Goal: Information Seeking & Learning: Learn about a topic

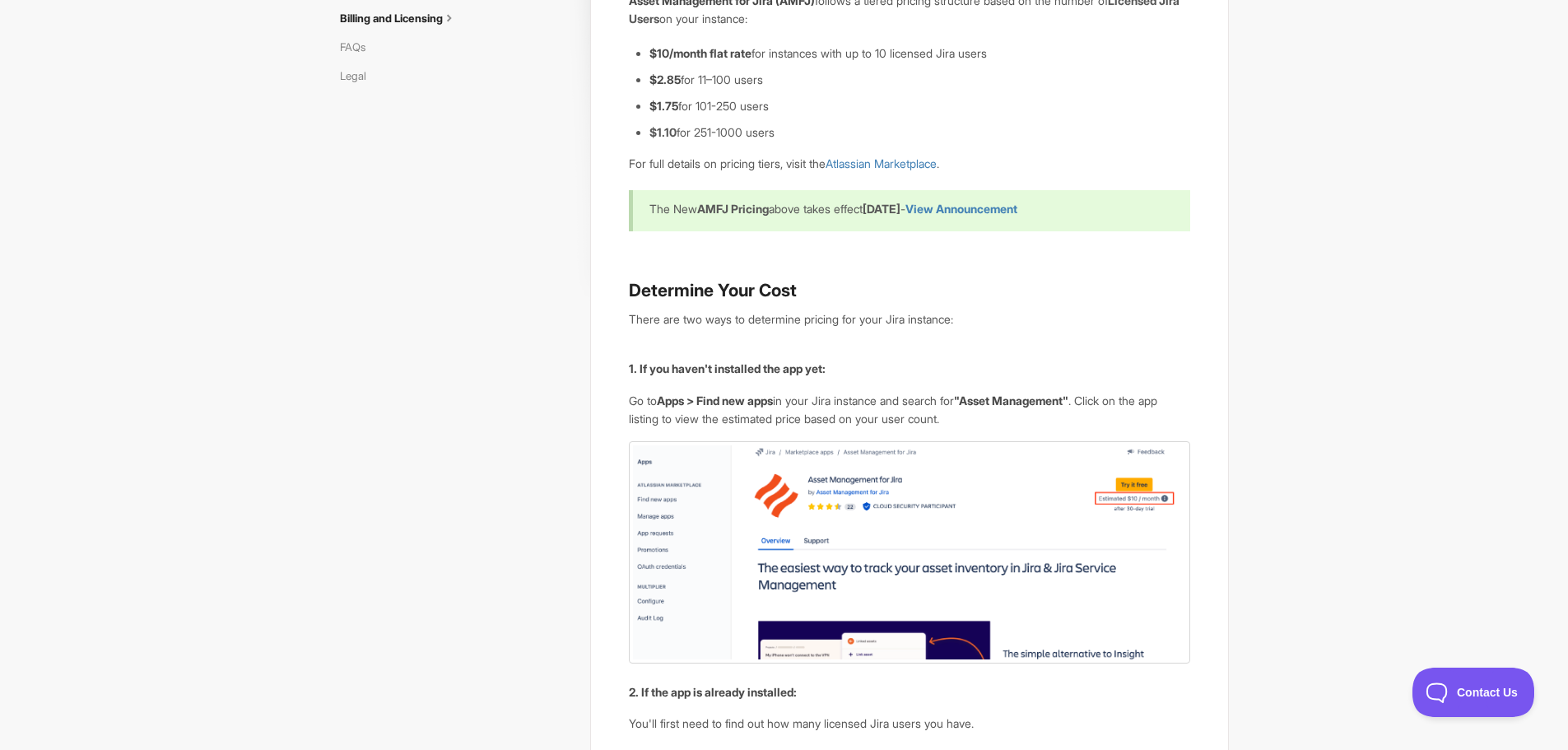
scroll to position [330, 0]
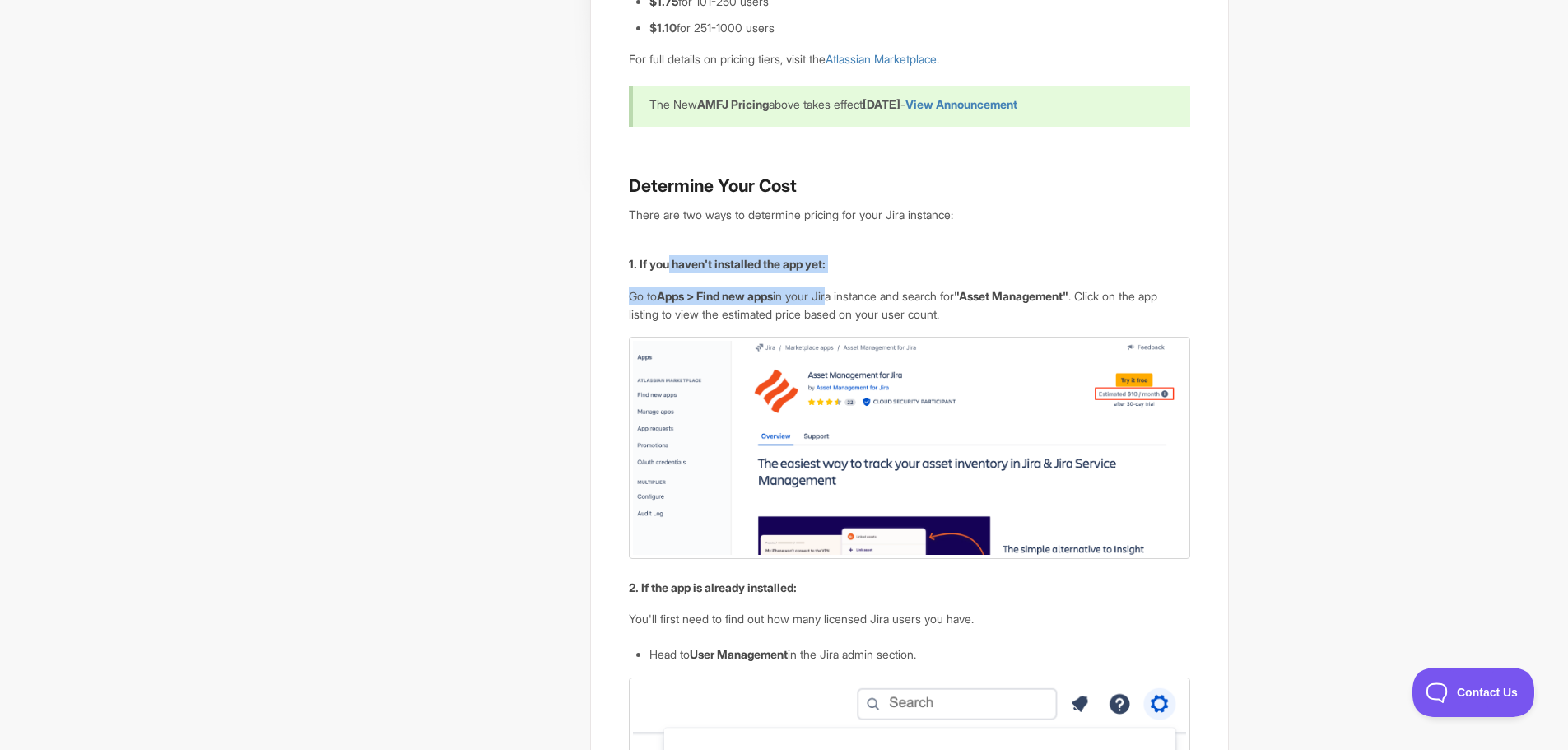
drag, startPoint x: 802, startPoint y: 273, endPoint x: 839, endPoint y: 275, distance: 37.1
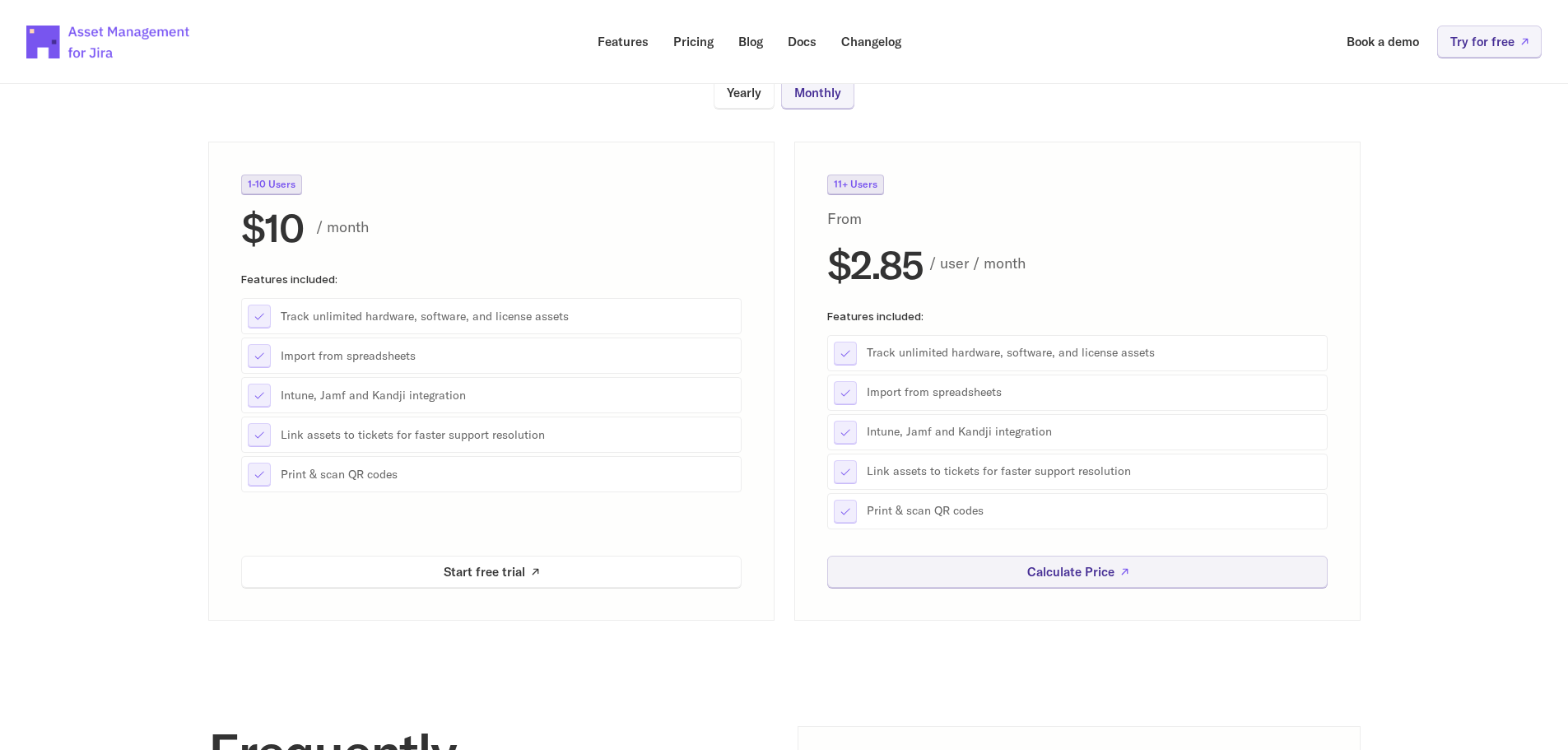
scroll to position [247, 0]
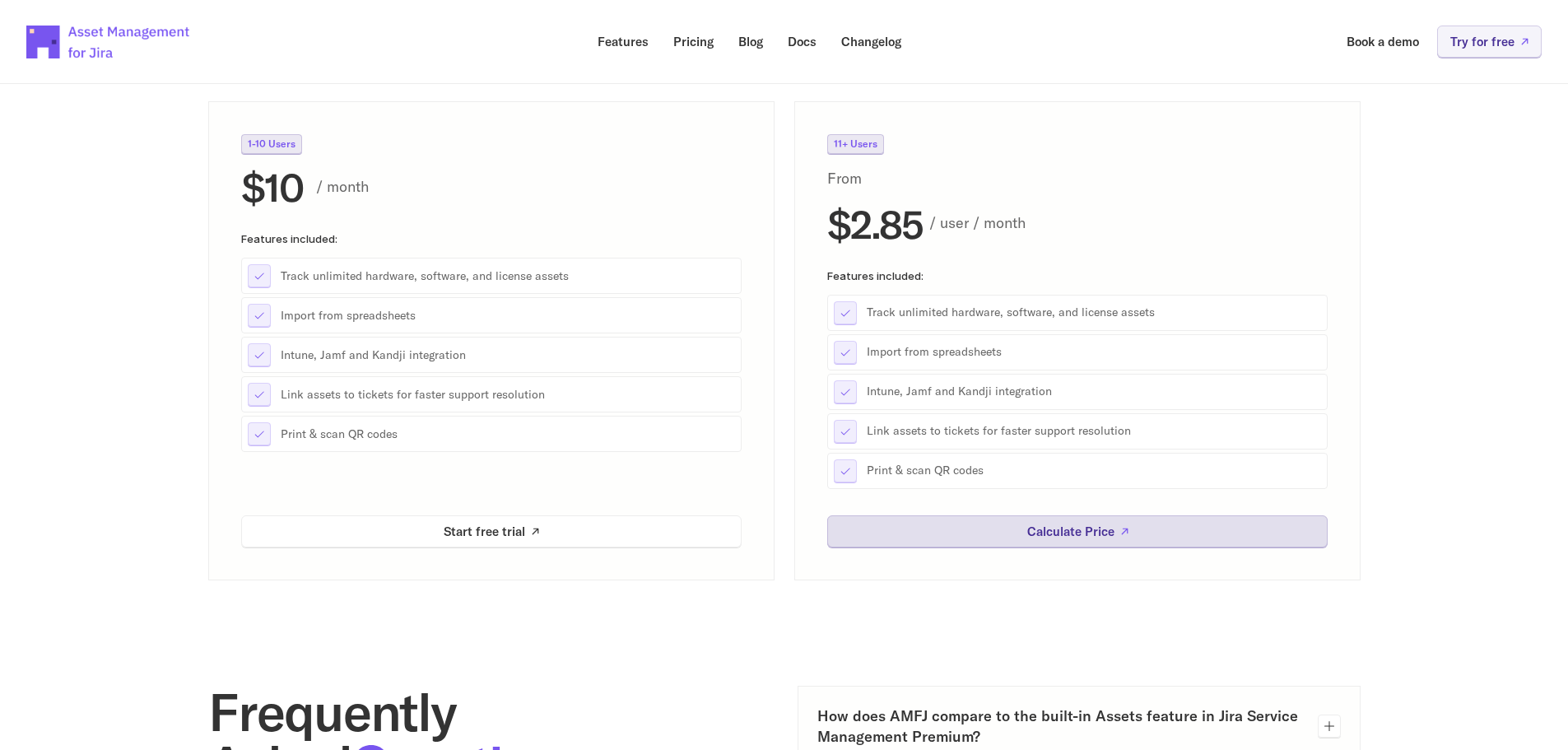
click at [1040, 525] on p "Calculate Price" at bounding box center [1070, 531] width 87 height 12
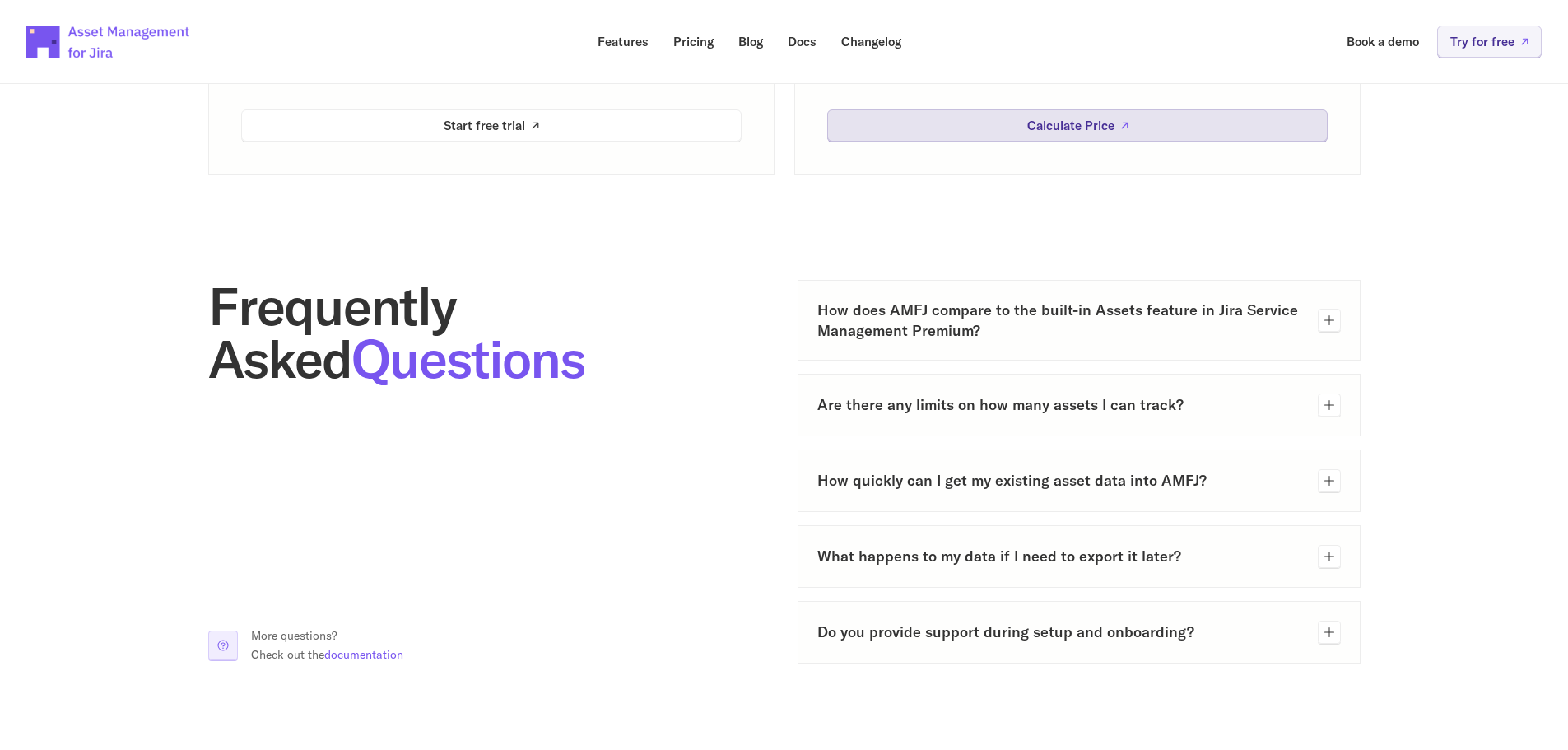
scroll to position [659, 0]
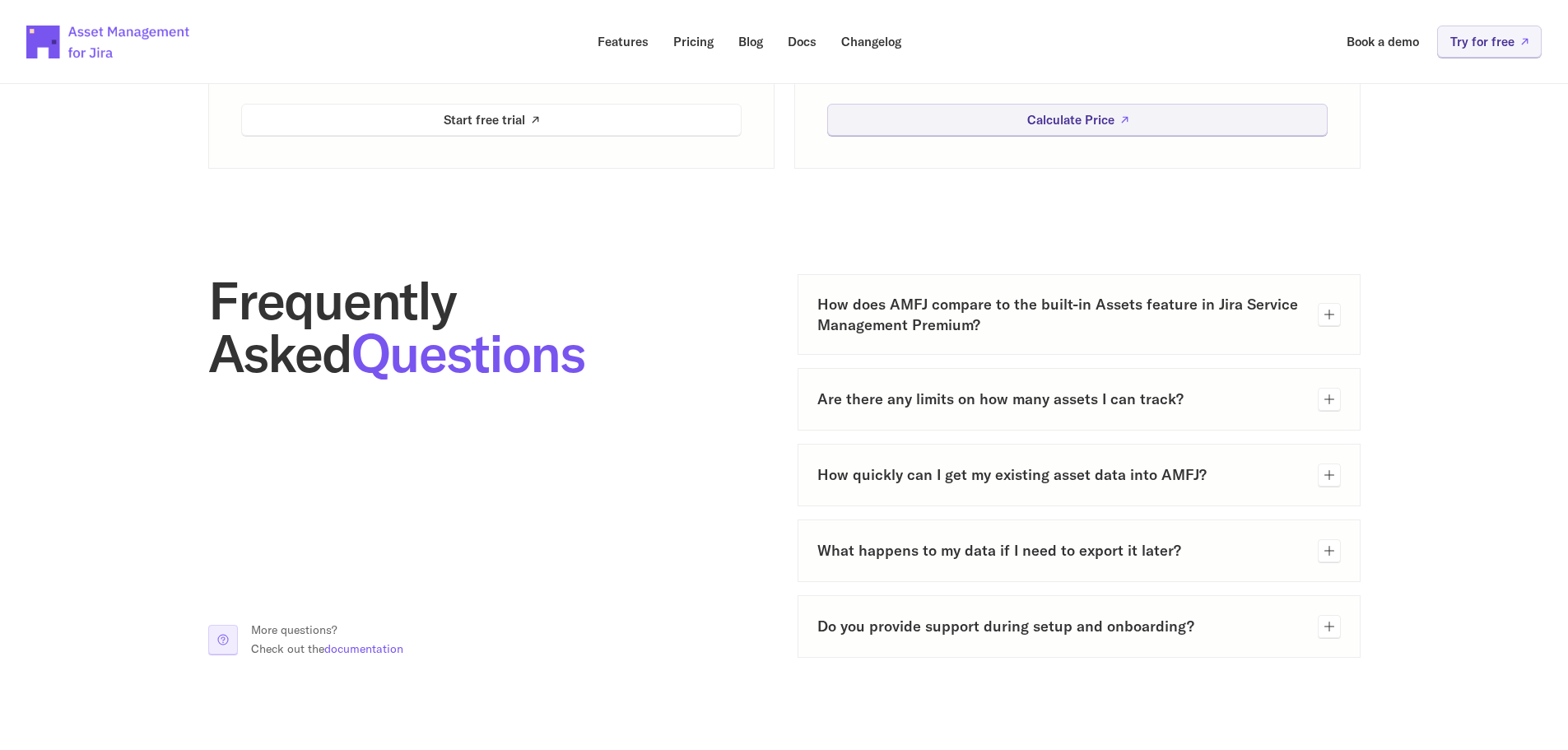
click at [1327, 316] on icon at bounding box center [1330, 314] width 13 height 13
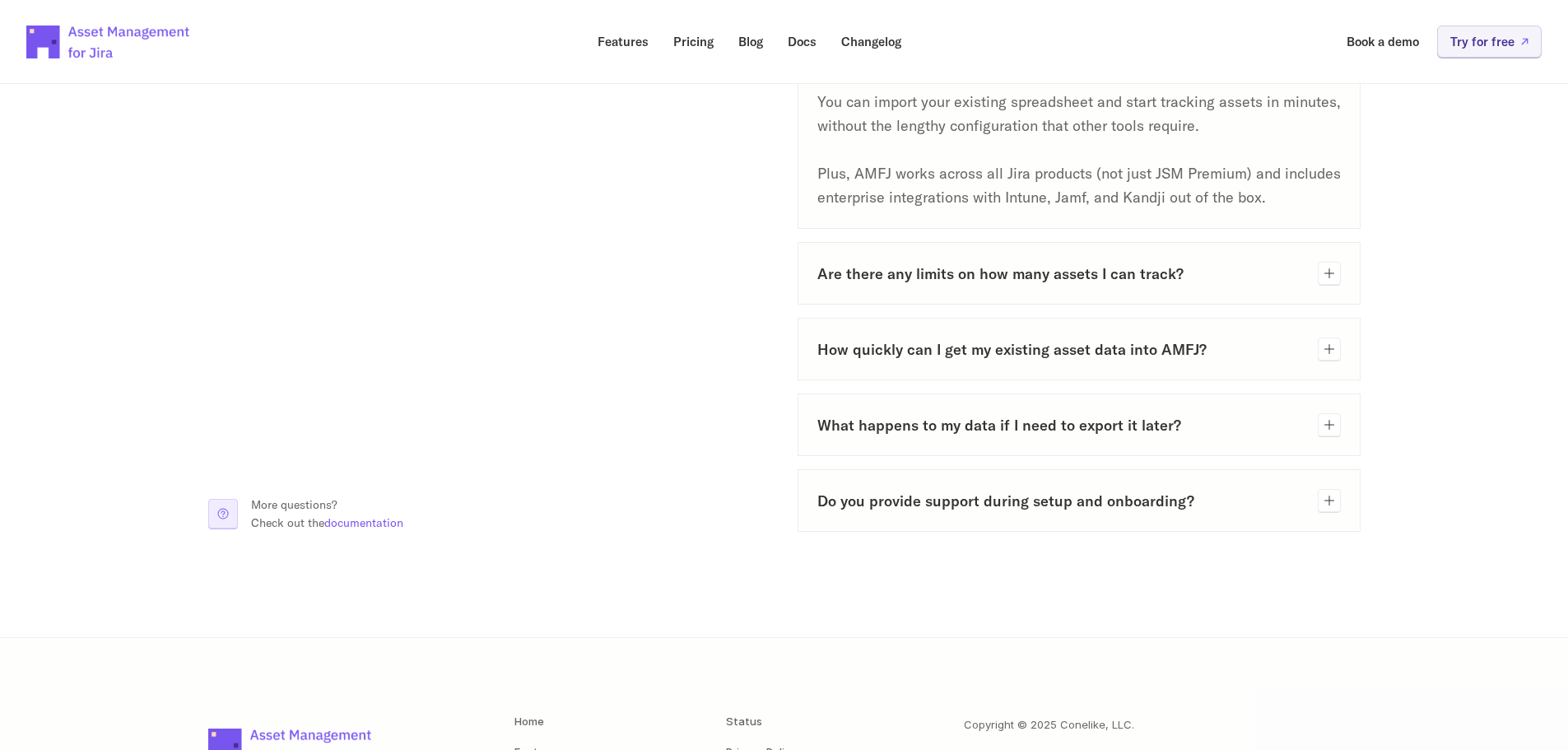
scroll to position [988, 0]
click at [1332, 269] on icon at bounding box center [1330, 273] width 13 height 13
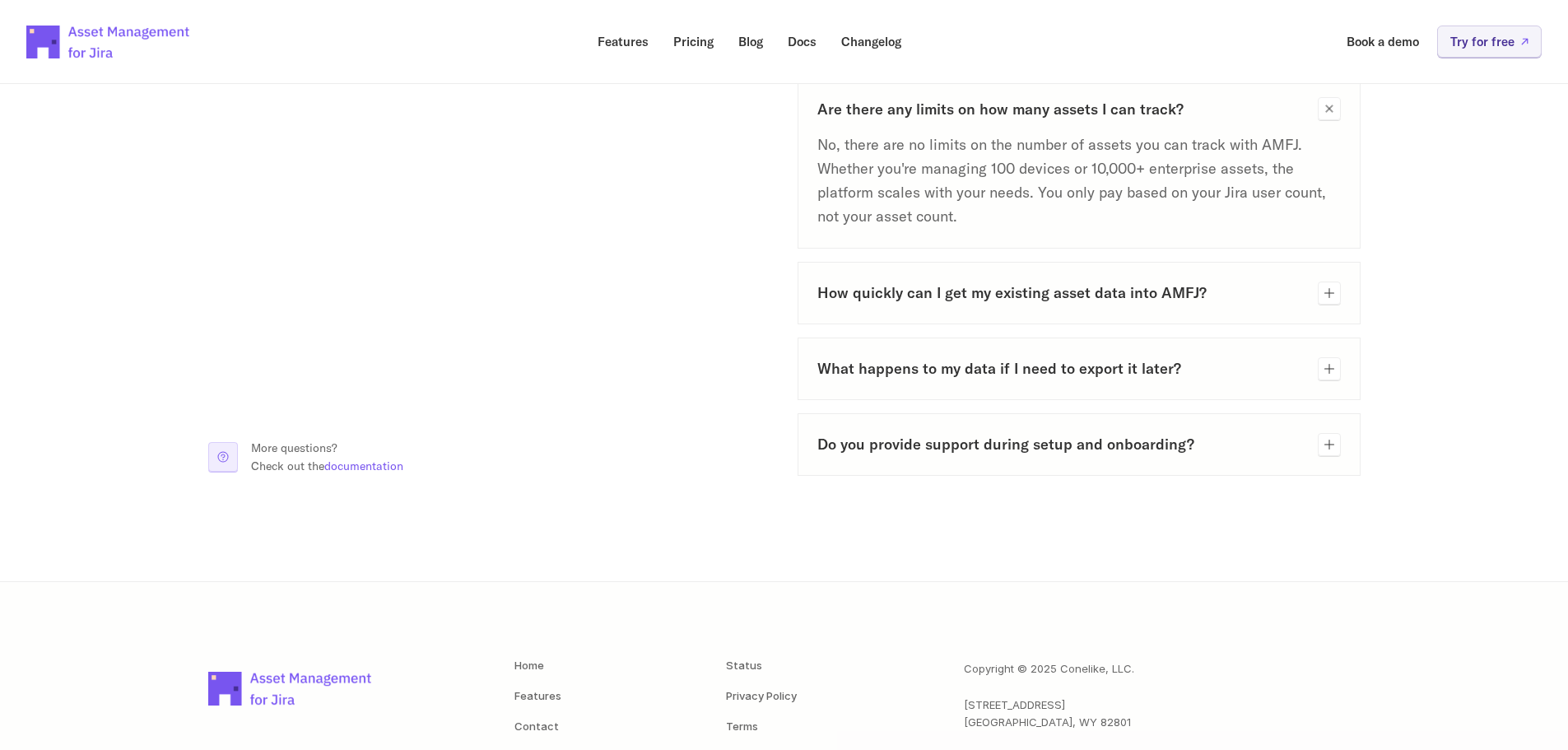
scroll to position [1153, 0]
click at [1323, 290] on icon at bounding box center [1330, 292] width 13 height 13
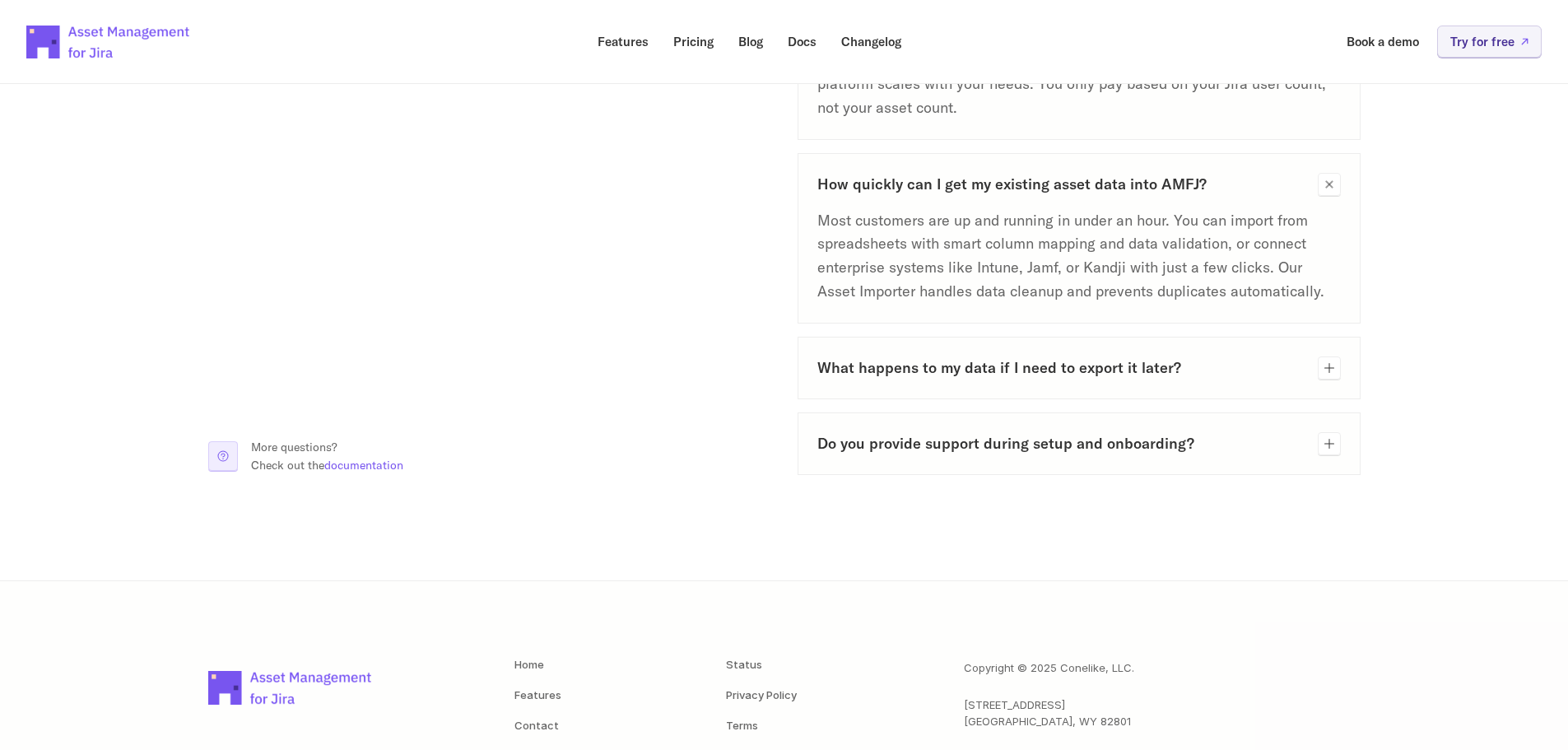
click at [1329, 365] on icon at bounding box center [1330, 368] width 10 height 10
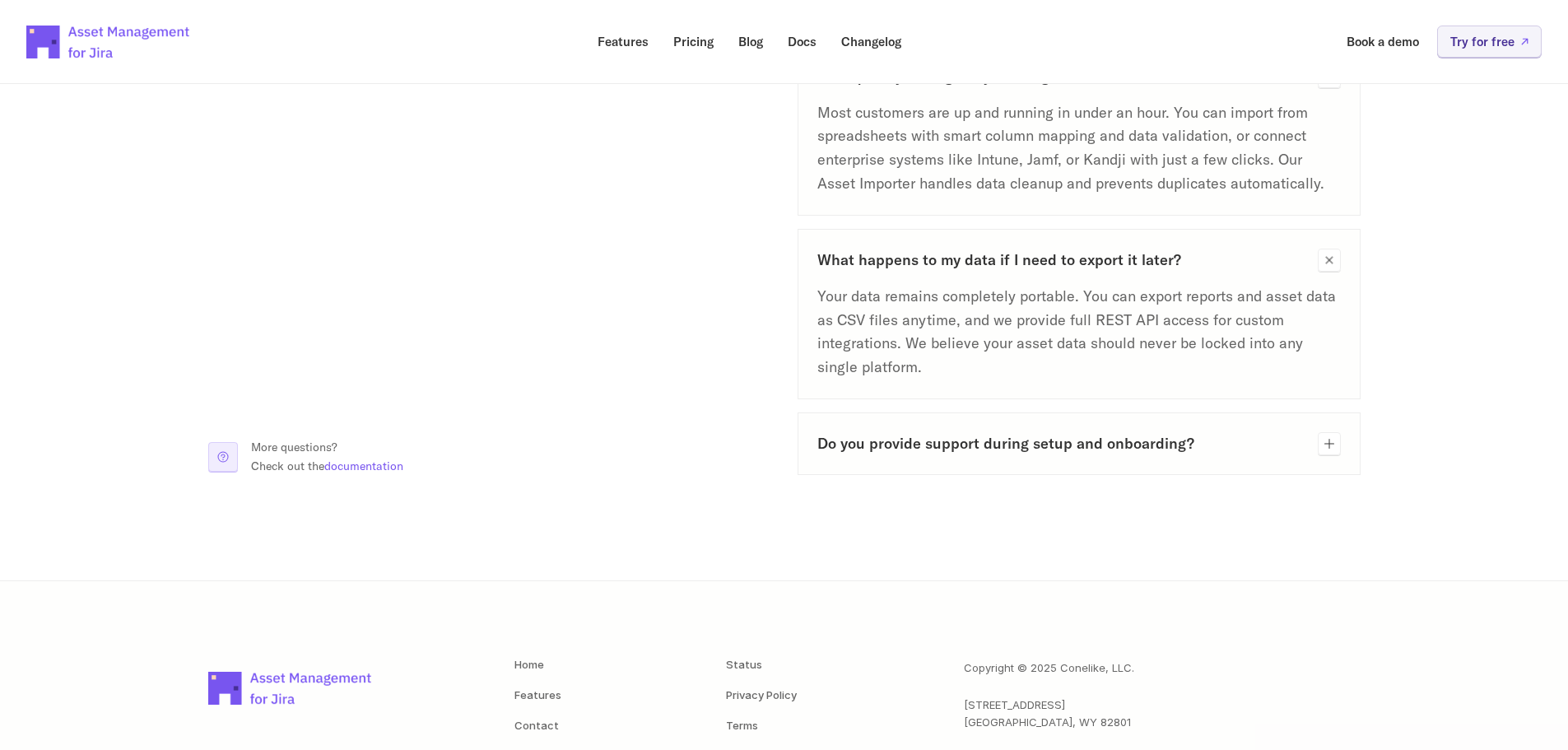
click at [1334, 448] on icon at bounding box center [1330, 444] width 13 height 13
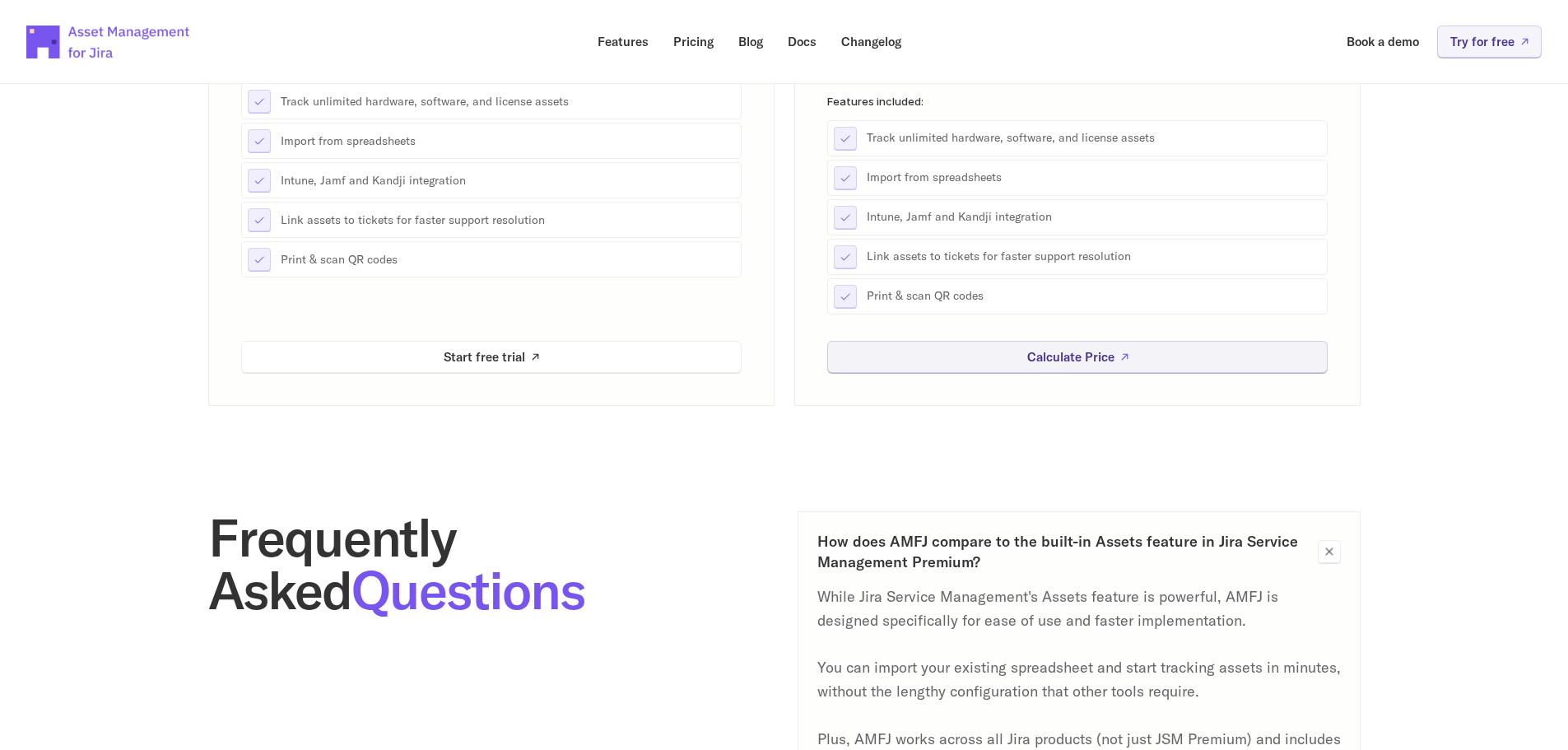
scroll to position [0, 0]
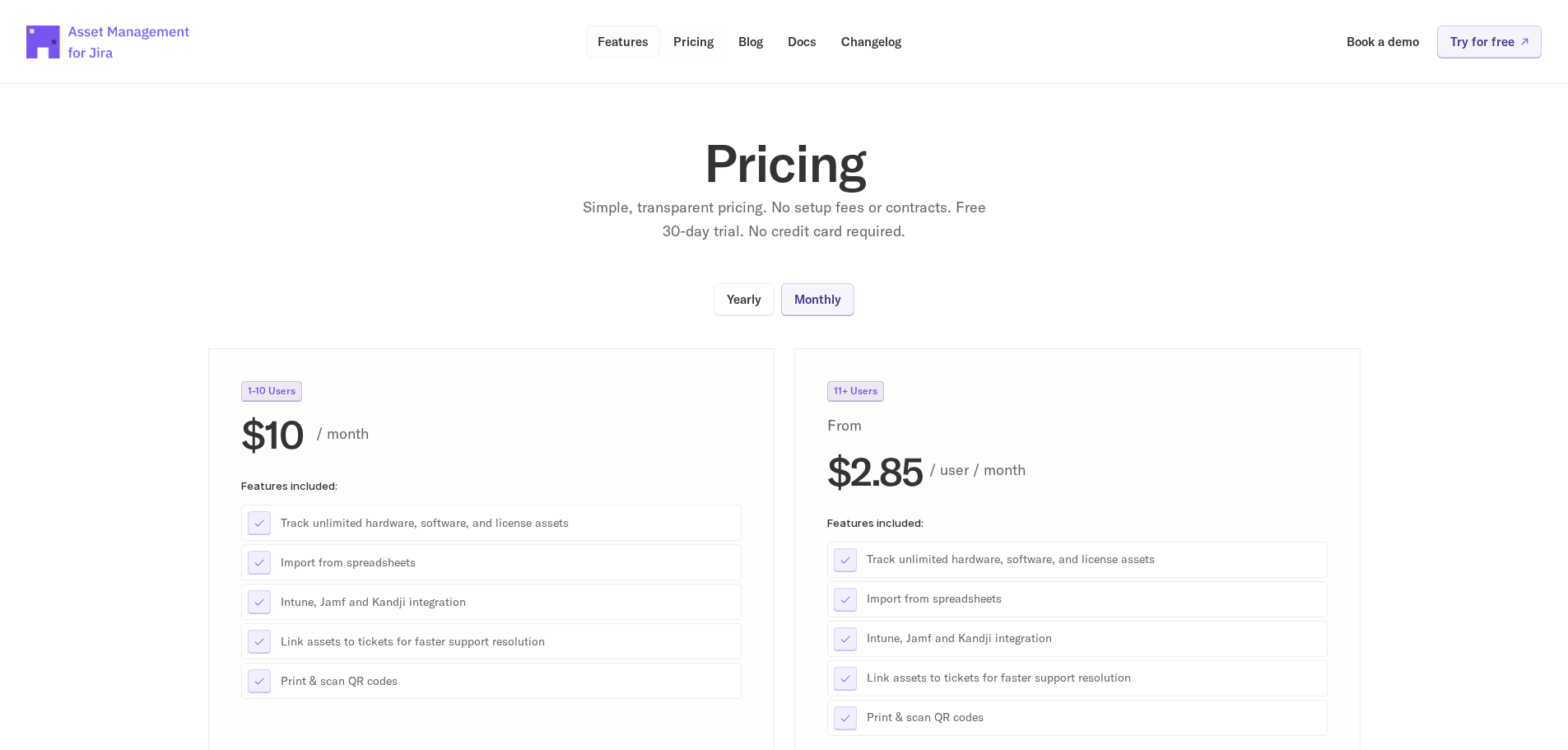
click at [638, 42] on p "Features" at bounding box center [623, 41] width 51 height 12
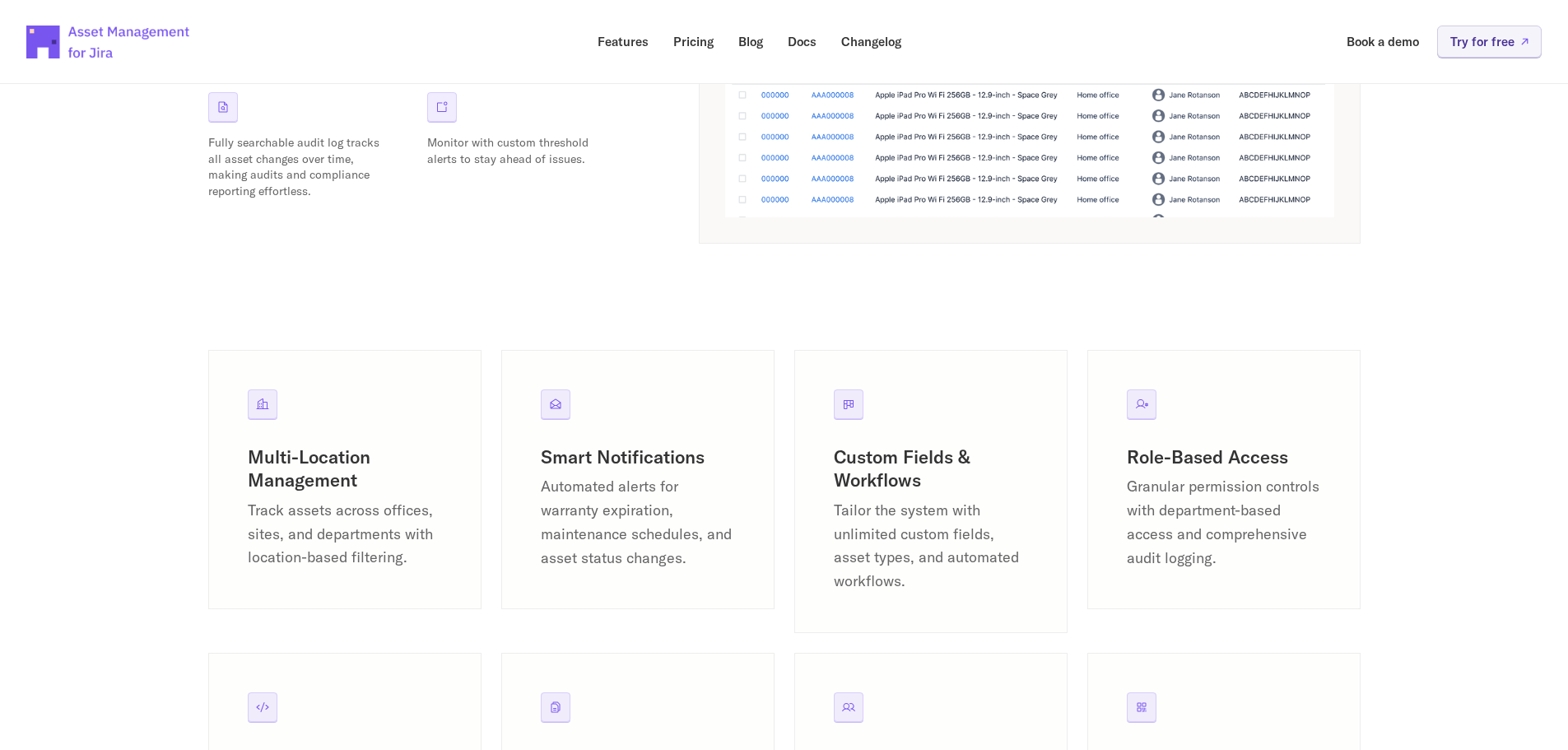
scroll to position [1728, 0]
